Goal: Information Seeking & Learning: Learn about a topic

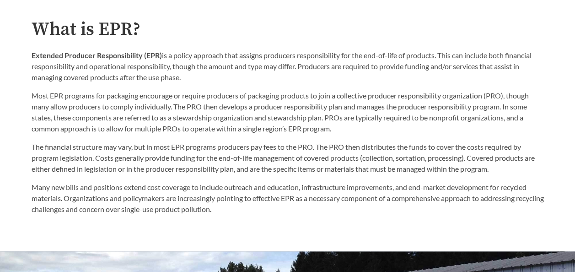
scroll to position [183, 0]
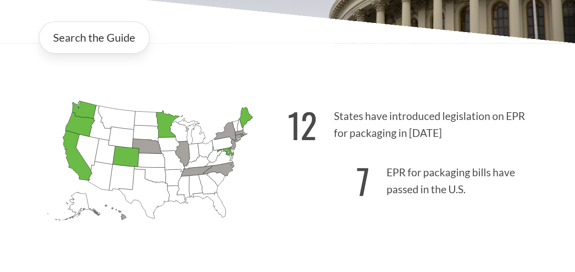
click at [405, 174] on p "7 EPR for packaging bills have passed in the U.S." at bounding box center [416, 178] width 256 height 56
click at [366, 185] on strong "7" at bounding box center [362, 180] width 13 height 51
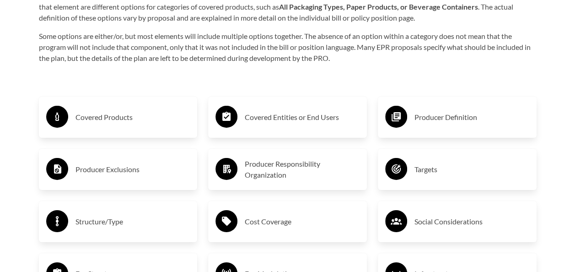
scroll to position [1417, 0]
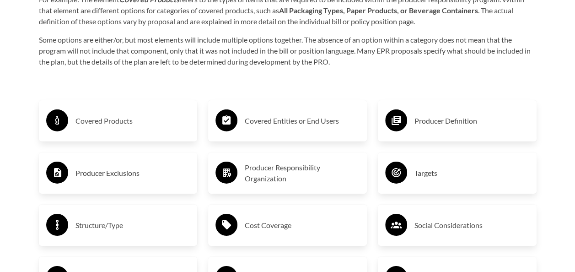
click at [113, 120] on h3 "Covered Products" at bounding box center [132, 120] width 115 height 15
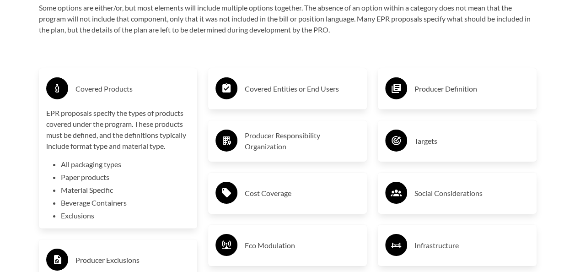
scroll to position [1463, 0]
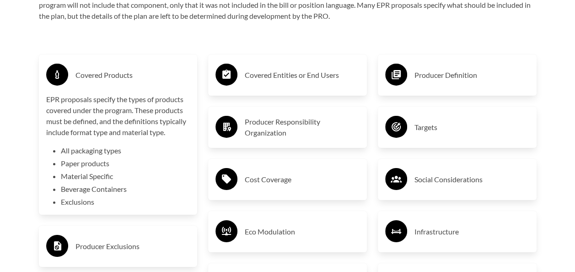
click at [278, 74] on h3 "Covered Entities or End Users" at bounding box center [302, 75] width 115 height 15
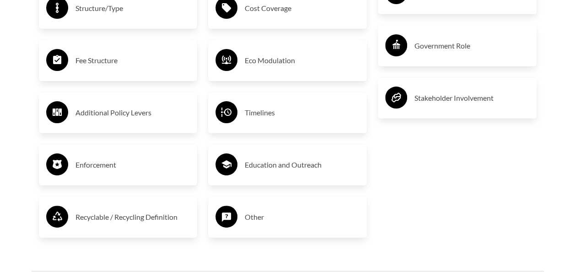
scroll to position [1783, 0]
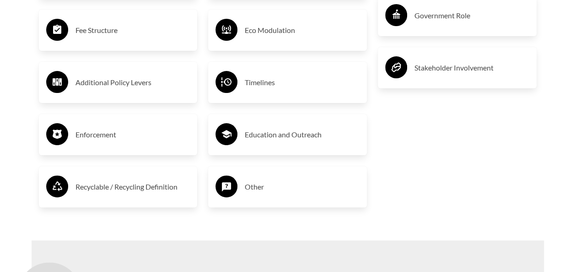
click at [276, 28] on h3 "Eco Modulation" at bounding box center [302, 30] width 115 height 15
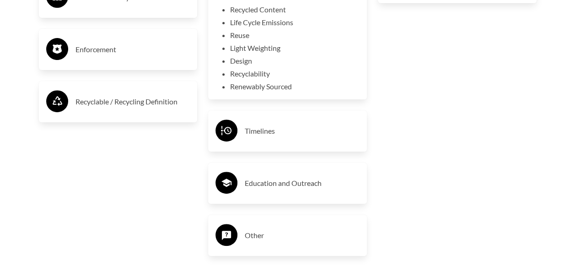
scroll to position [1874, 0]
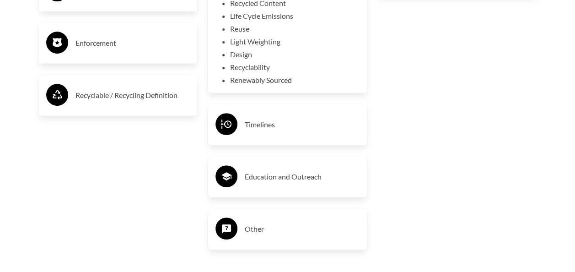
click at [258, 126] on h3 "Timelines" at bounding box center [302, 124] width 115 height 15
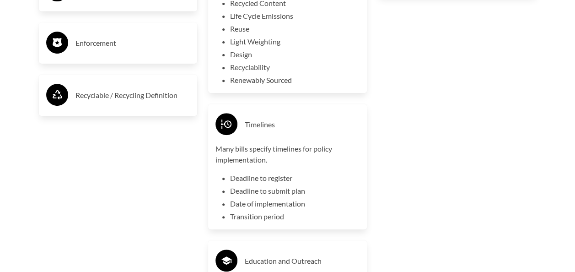
click at [294, 149] on p "Many bills specify timelines for policy implementation." at bounding box center [287, 154] width 144 height 22
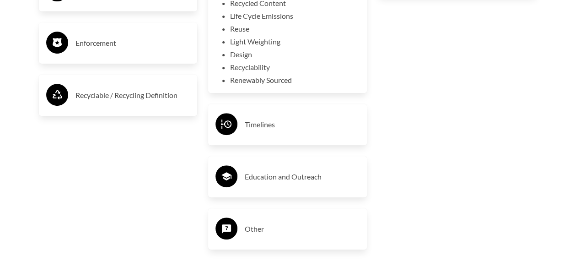
click at [269, 126] on h3 "Timelines" at bounding box center [302, 124] width 115 height 15
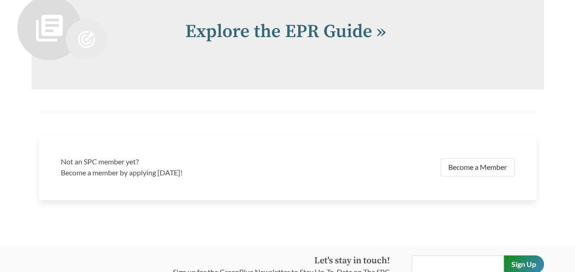
scroll to position [2285, 0]
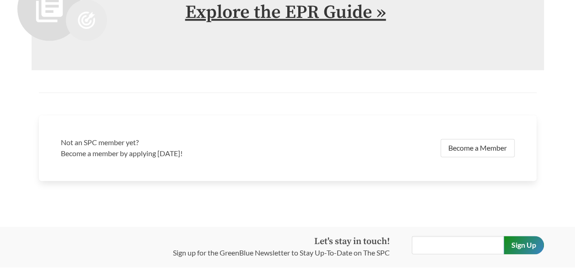
click at [311, 9] on link "Explore the EPR Guide »" at bounding box center [285, 12] width 201 height 23
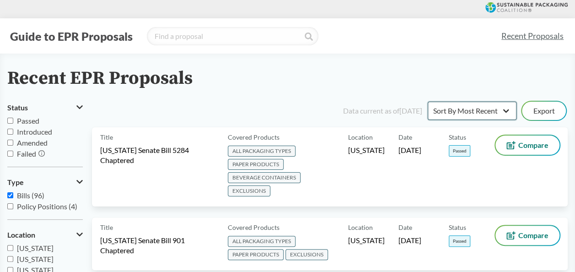
click at [508, 107] on select "Sort By Most Recent Sort By Status" at bounding box center [471, 110] width 89 height 18
select select "Sort By Status"
click at [427, 101] on select "Sort By Most Recent Sort By Status" at bounding box center [471, 110] width 89 height 18
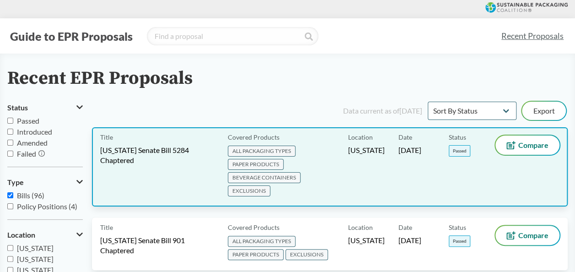
click at [263, 190] on span "EXCLUSIONS" at bounding box center [249, 190] width 43 height 11
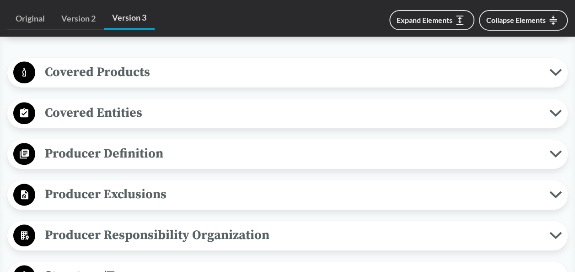
scroll to position [366, 0]
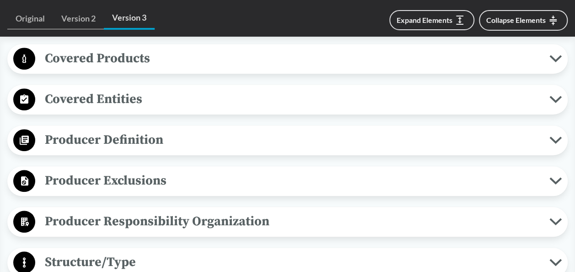
click at [550, 177] on icon at bounding box center [555, 180] width 12 height 7
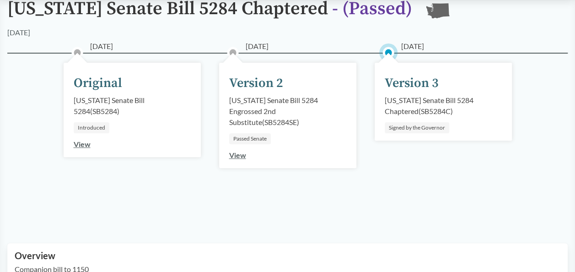
scroll to position [0, 0]
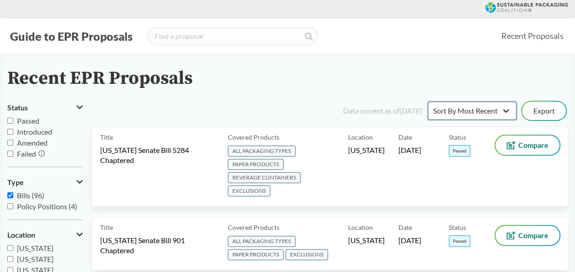
click at [511, 105] on select "Sort By Most Recent Sort By Status" at bounding box center [471, 110] width 89 height 18
select select "Sort By Status"
click at [427, 101] on select "Sort By Most Recent Sort By Status" at bounding box center [471, 110] width 89 height 18
click at [72, 34] on button "Guide to EPR Proposals" at bounding box center [71, 36] width 128 height 15
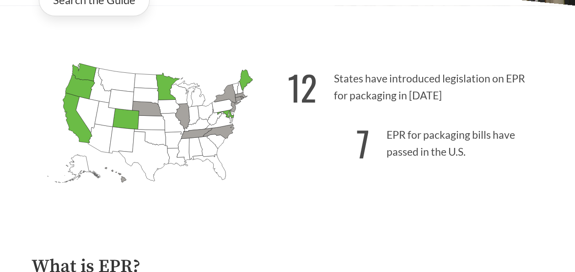
scroll to position [229, 0]
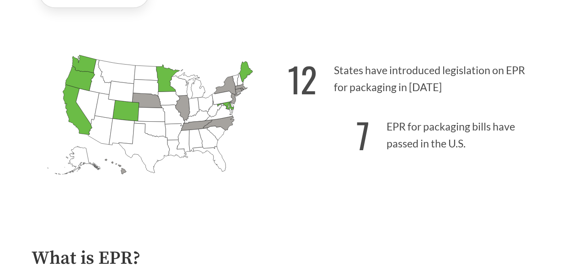
click at [180, 103] on icon "[US_STATE] Introduced: 2" at bounding box center [182, 108] width 15 height 26
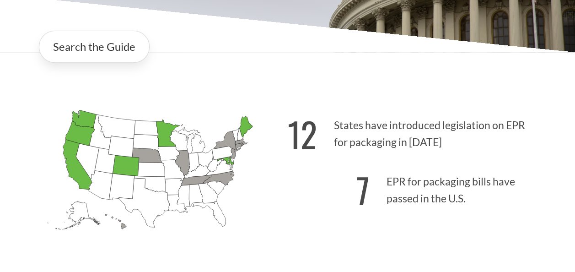
scroll to position [137, 0]
